Goal: Information Seeking & Learning: Learn about a topic

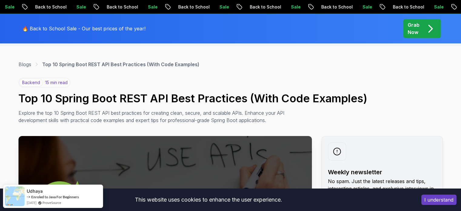
scroll to position [19, 0]
click at [437, 197] on button "I understand" at bounding box center [439, 199] width 35 height 10
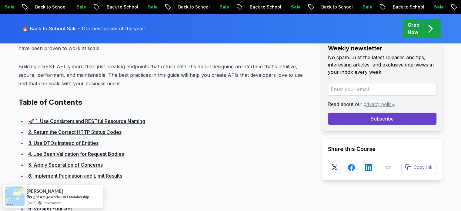
scroll to position [342, 0]
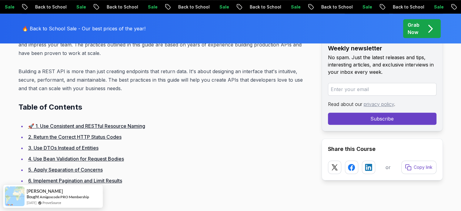
click at [138, 127] on link "🚀 1. Use Consistent and RESTful Resource Naming" at bounding box center [86, 126] width 117 height 6
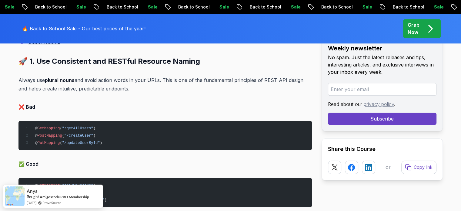
scroll to position [593, 0]
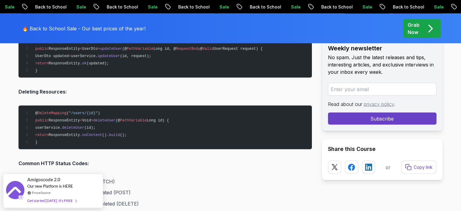
scroll to position [1173, 0]
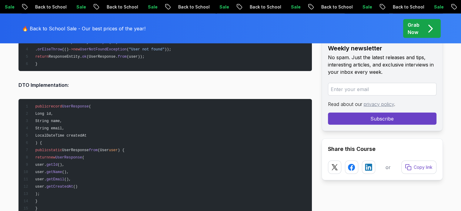
scroll to position [1684, 0]
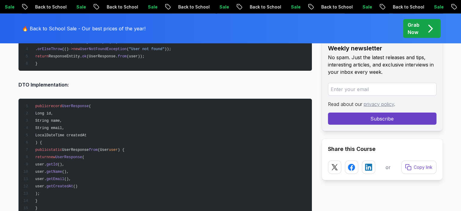
click at [121, 168] on pre "public record UserResponse ( Long id, String name, String email, LocalDateTime …" at bounding box center [166, 157] width 294 height 116
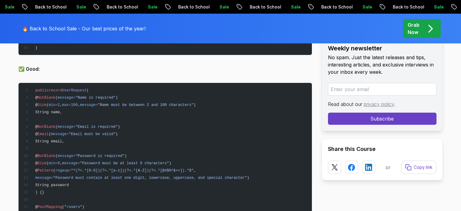
scroll to position [2255, 0]
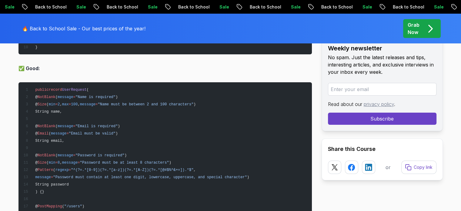
click at [94, 116] on pre "public record UserRequest ( @ NotBlank ( message = "Name is required" ) @ Size …" at bounding box center [166, 165] width 294 height 167
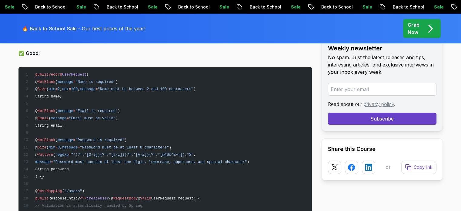
scroll to position [2271, 0]
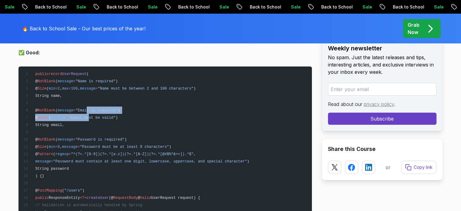
drag, startPoint x: 94, startPoint y: 117, endPoint x: 91, endPoint y: 109, distance: 8.3
click at [91, 109] on pre "public record UserRequest ( @ NotBlank ( message = "Name is required" ) @ Size …" at bounding box center [166, 149] width 294 height 167
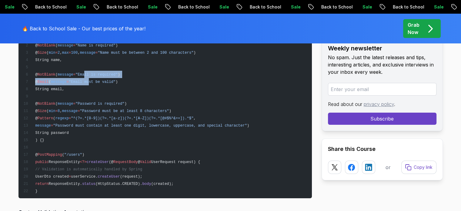
scroll to position [2308, 0]
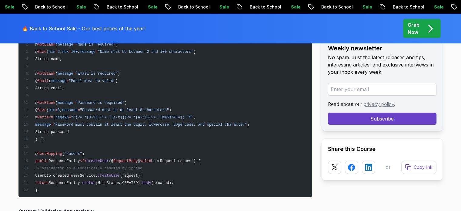
click at [116, 154] on pre "public record UserRequest ( @ NotBlank ( message = "Name is required" ) @ Size …" at bounding box center [166, 113] width 294 height 167
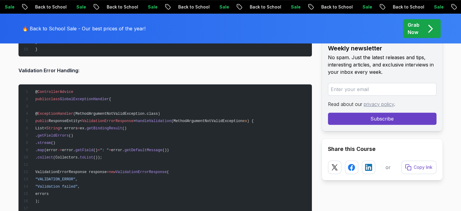
scroll to position [2610, 0]
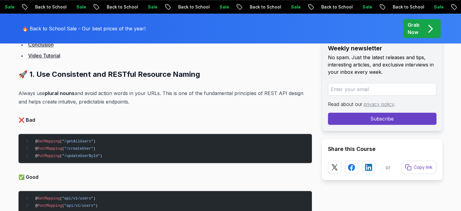
scroll to position [505, 0]
